Goal: Information Seeking & Learning: Learn about a topic

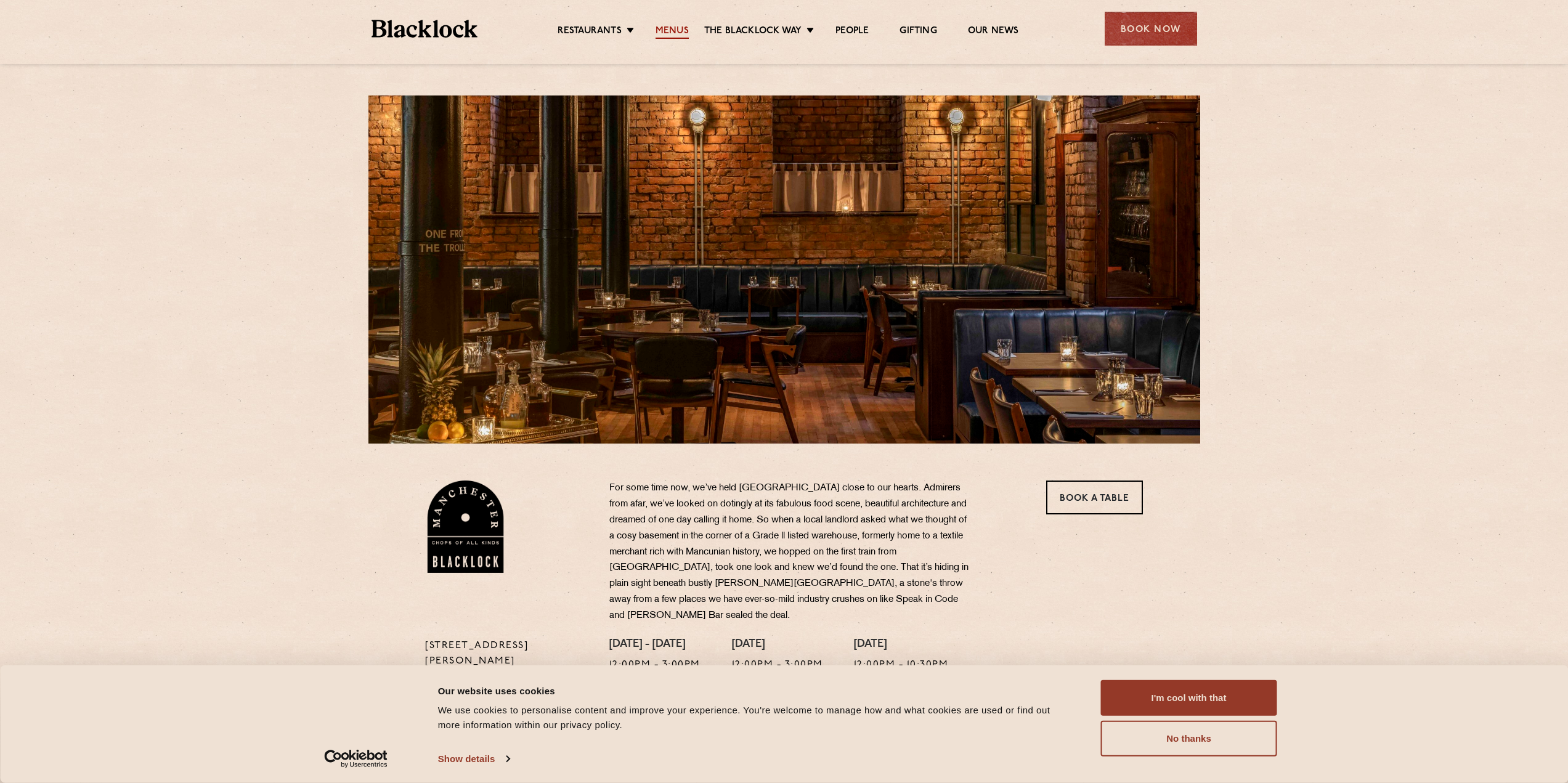
click at [675, 30] on link "Menus" at bounding box center [672, 32] width 33 height 13
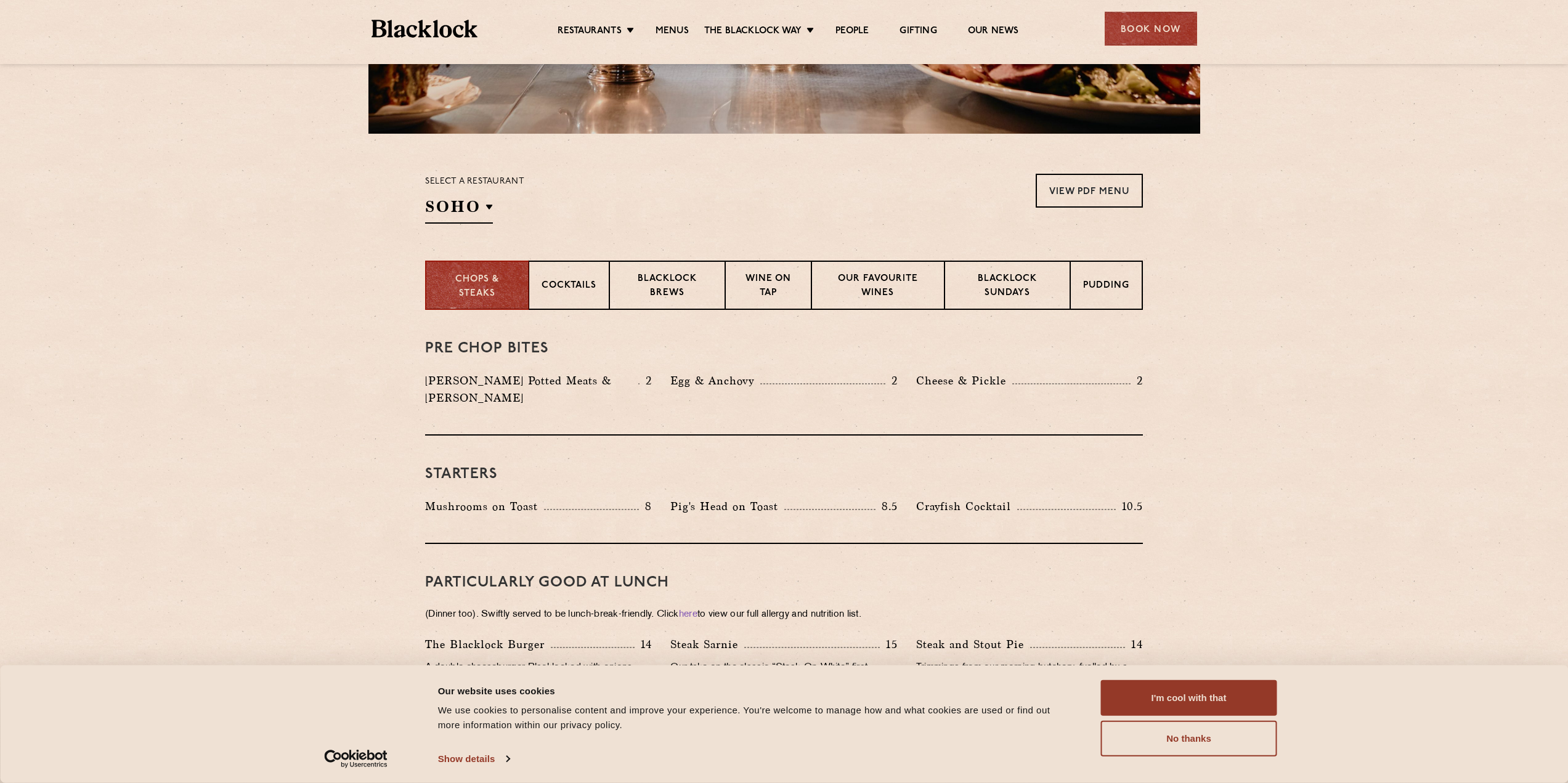
scroll to position [308, 0]
click at [582, 298] on div "Cocktails" at bounding box center [569, 286] width 81 height 49
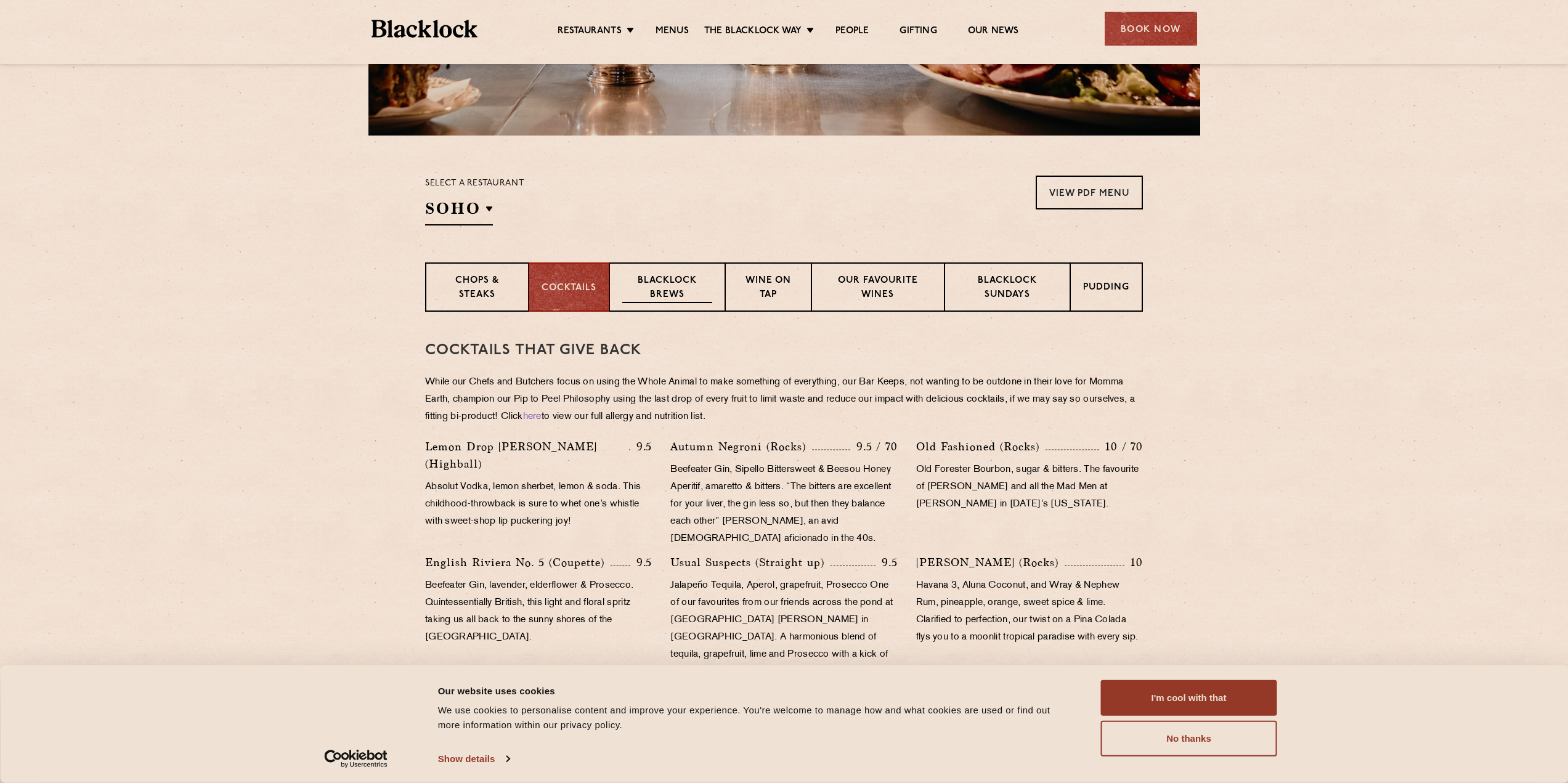
click at [678, 294] on p "Blacklock Brews" at bounding box center [667, 289] width 90 height 29
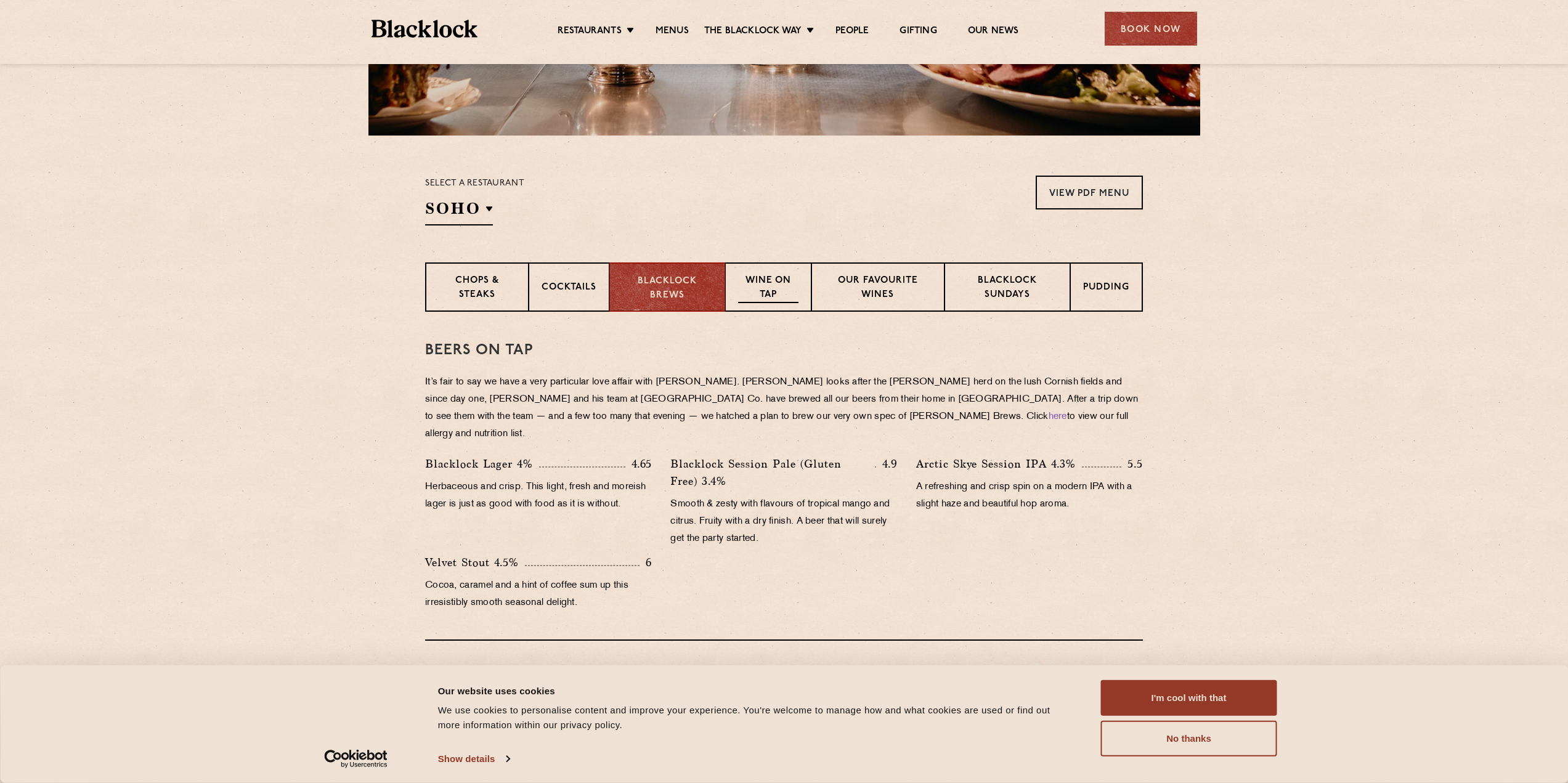
click at [763, 283] on p "Wine on Tap" at bounding box center [768, 289] width 60 height 29
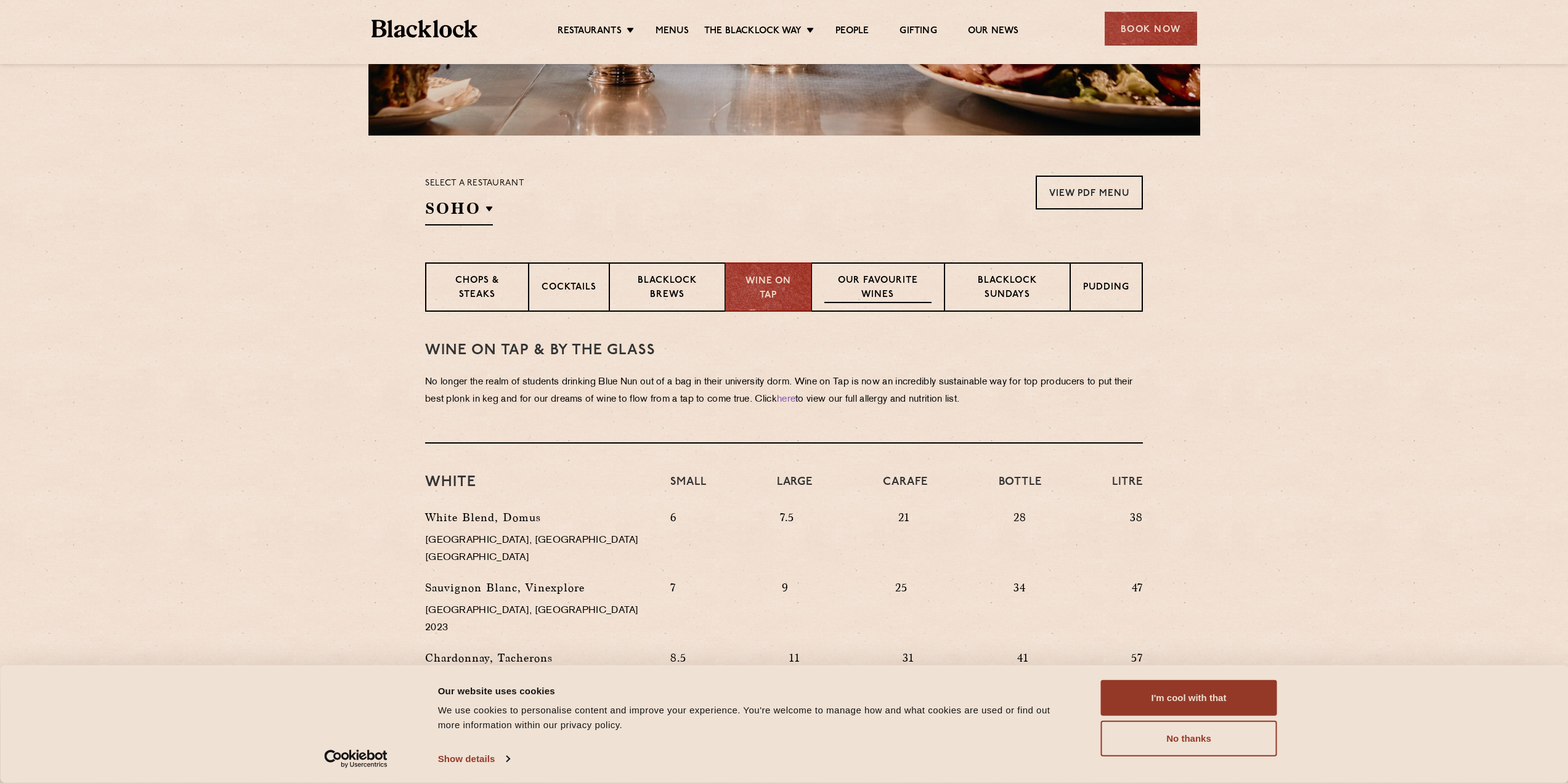
click at [858, 285] on p "Our favourite wines" at bounding box center [877, 289] width 106 height 29
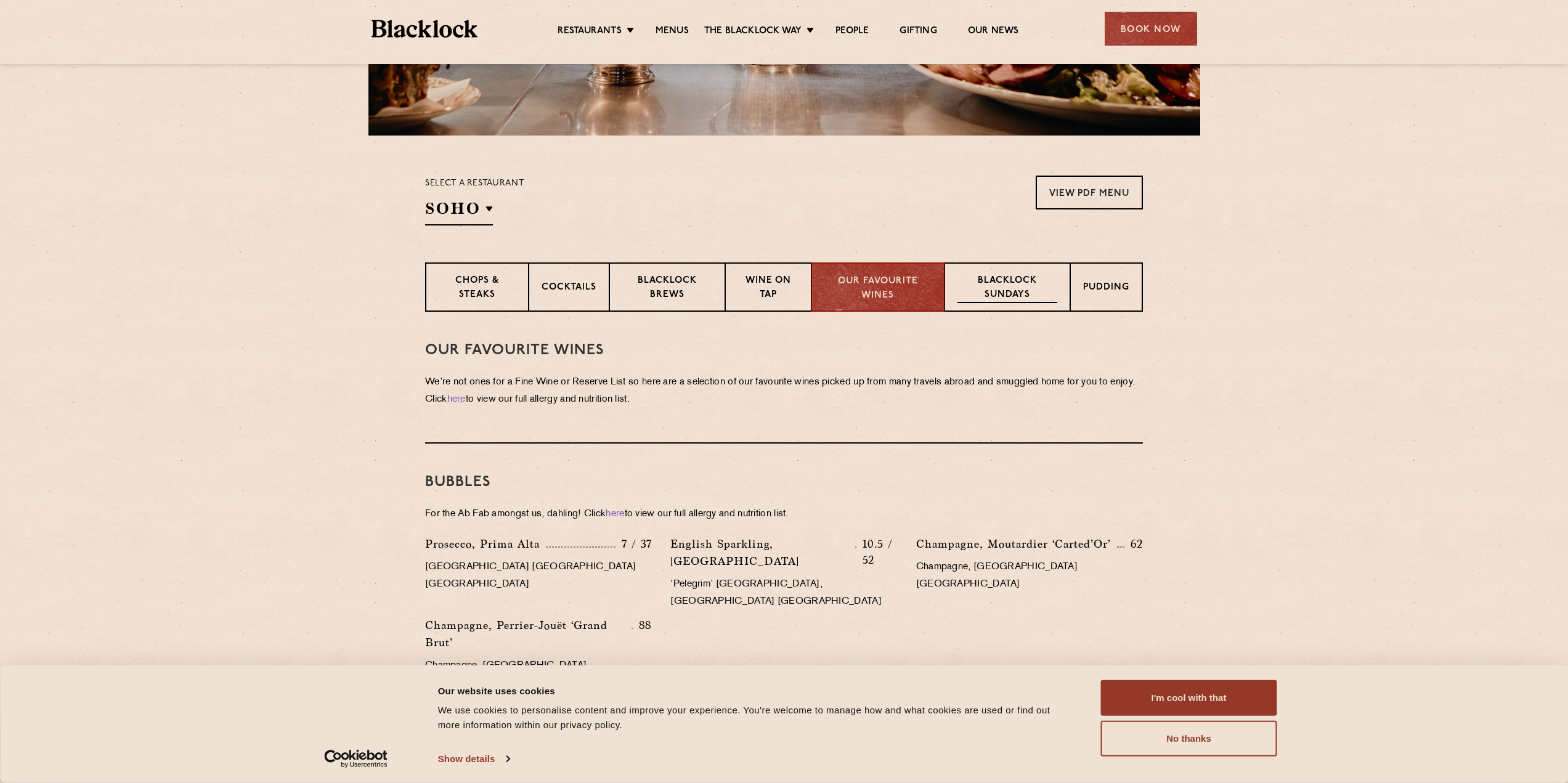
click at [1012, 288] on p "Blacklock Sundays" at bounding box center [1007, 289] width 100 height 29
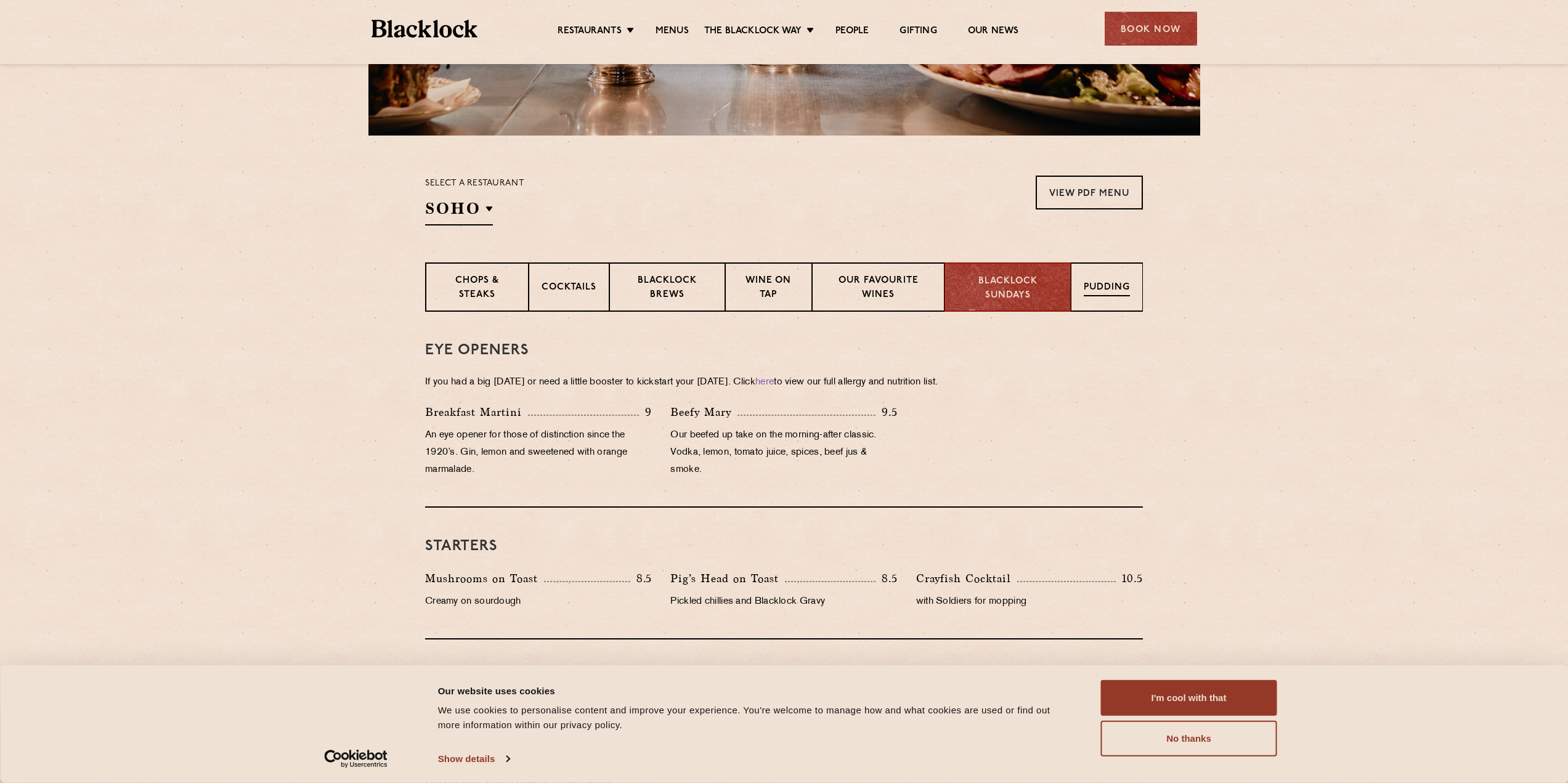
click at [1118, 285] on p "Pudding" at bounding box center [1107, 288] width 46 height 15
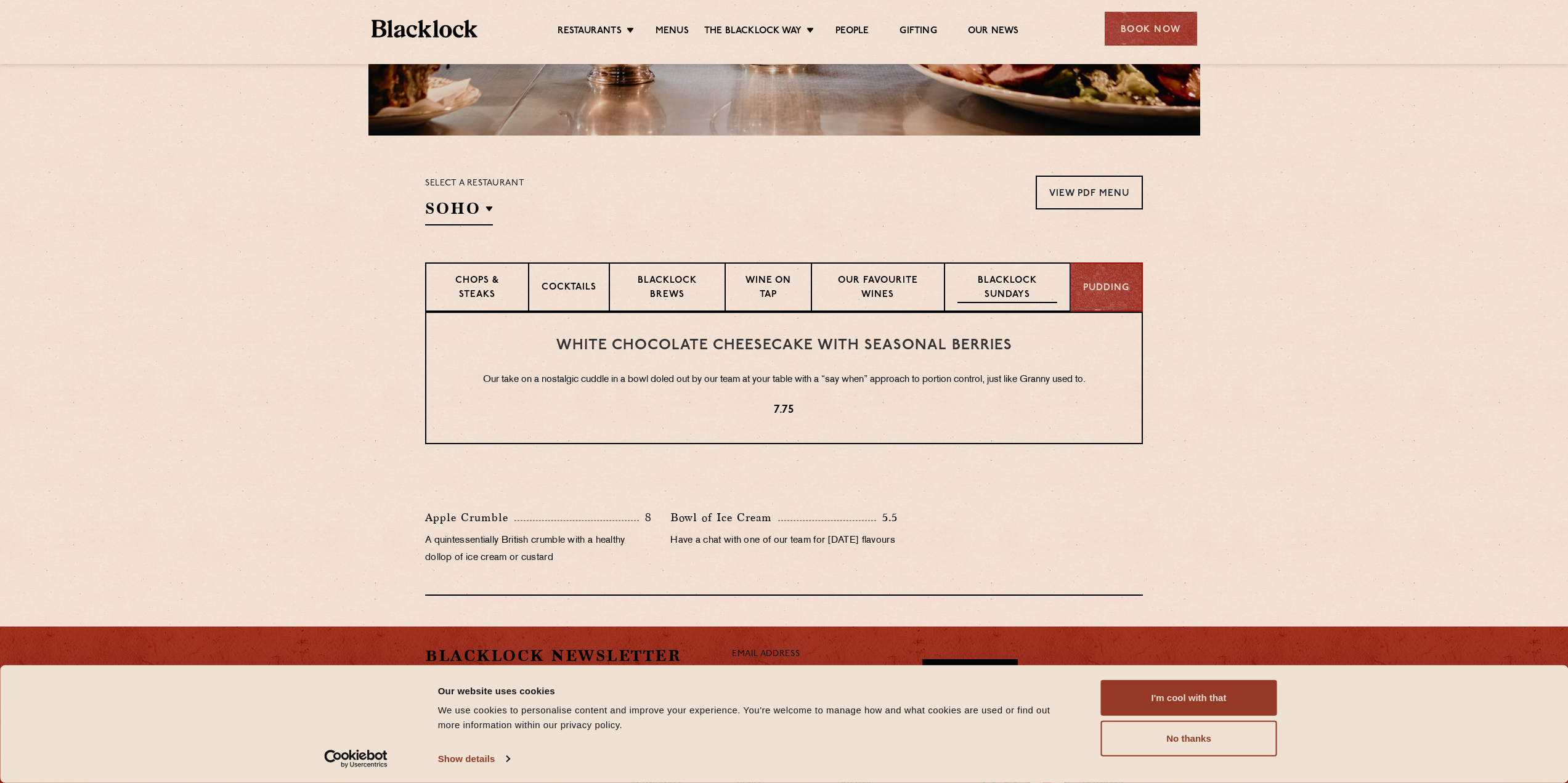
click at [984, 283] on p "Blacklock Sundays" at bounding box center [1007, 289] width 100 height 29
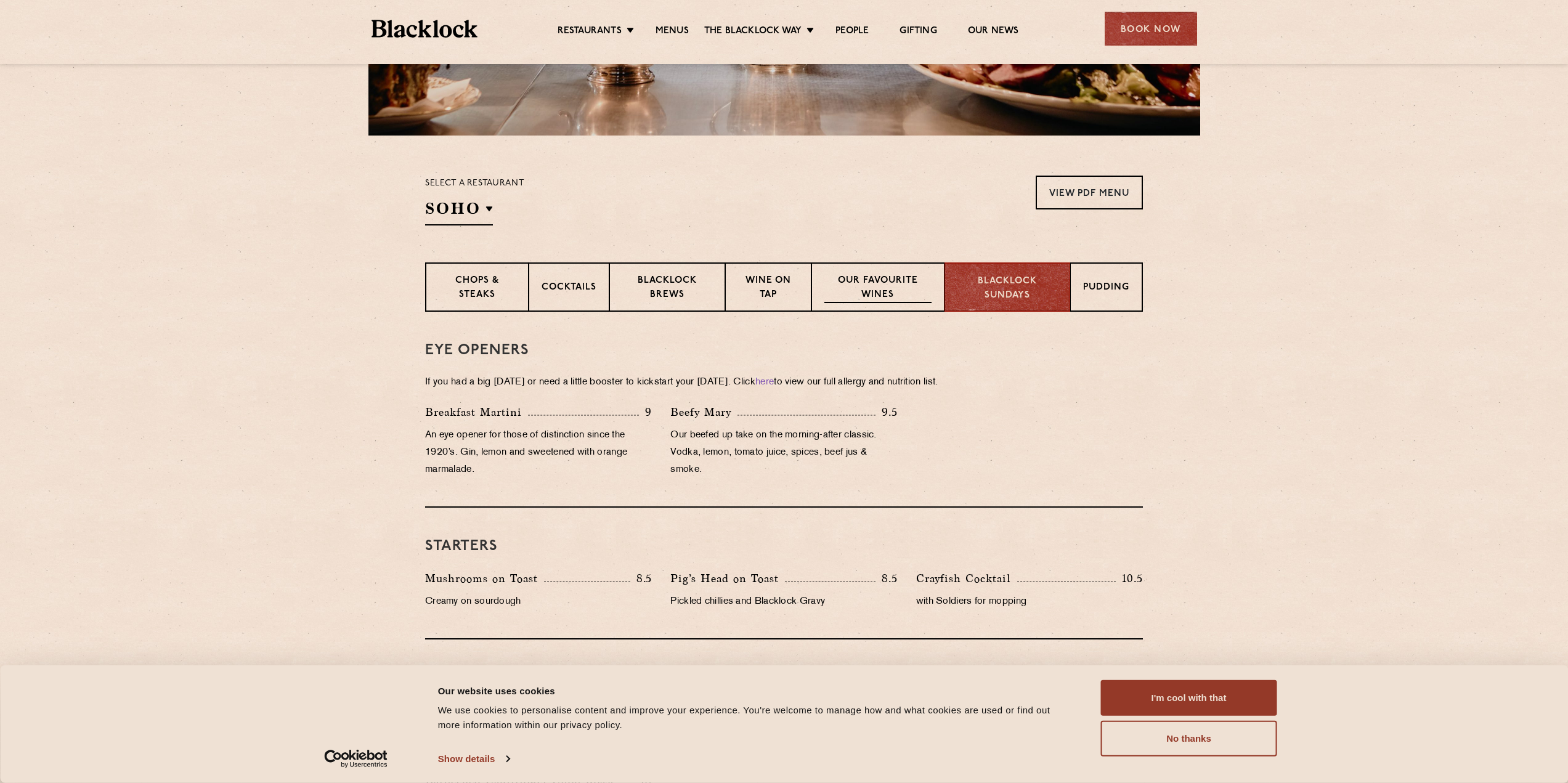
click at [906, 281] on p "Our favourite wines" at bounding box center [877, 289] width 106 height 29
